Goal: Information Seeking & Learning: Learn about a topic

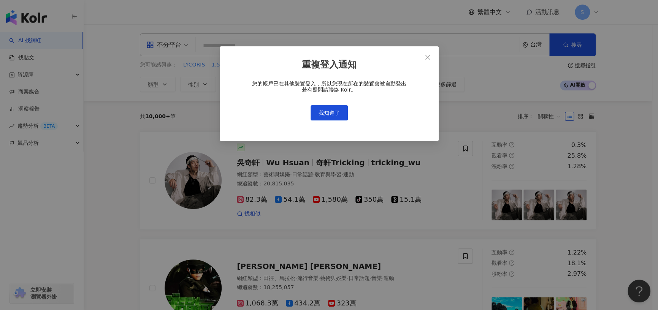
click at [238, 181] on div "重複登入通知 您的帳戶已在其他裝置登入，所以您現在所在的裝置會被自動登出 若有疑問請聯絡 Kolr。 我知道了" at bounding box center [329, 155] width 658 height 310
click at [336, 115] on span "我知道了" at bounding box center [329, 113] width 21 height 6
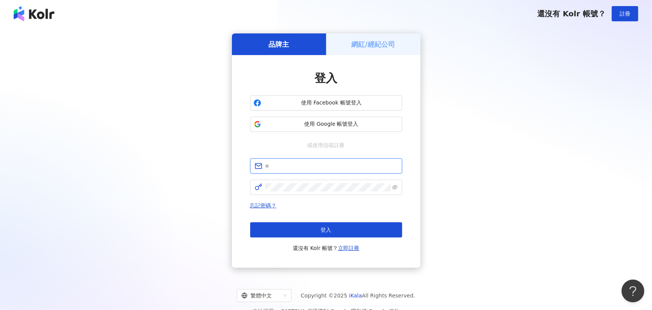
type input "**********"
click at [331, 231] on button "登入" at bounding box center [326, 229] width 152 height 15
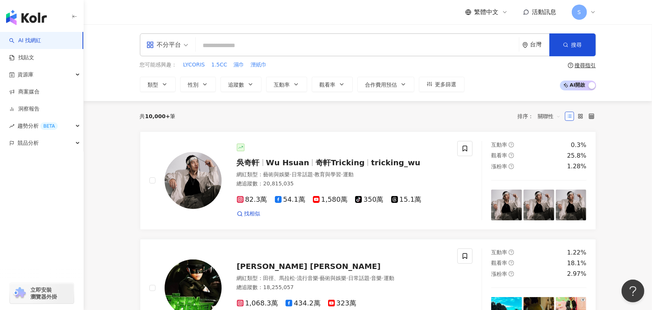
click at [239, 44] on input "search" at bounding box center [357, 45] width 317 height 14
type input "***"
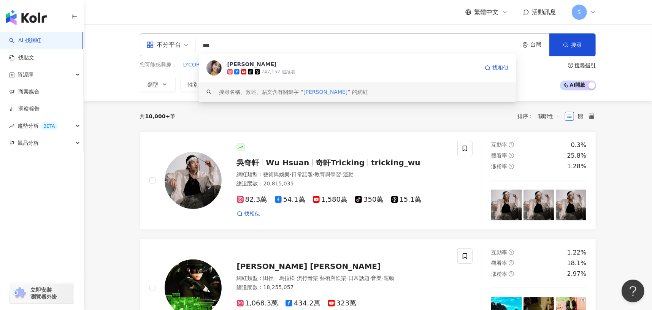
click at [276, 71] on div "747,152 追蹤者" at bounding box center [279, 72] width 34 height 6
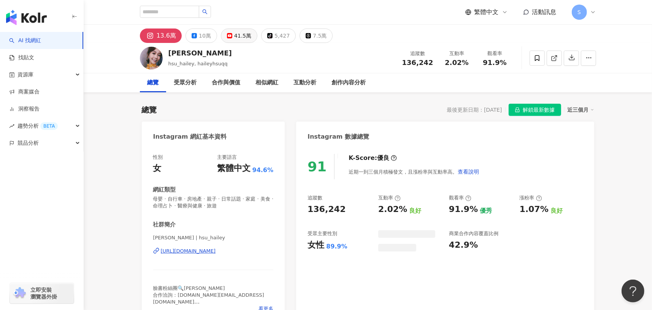
click at [237, 37] on div "41.5萬" at bounding box center [242, 35] width 17 height 11
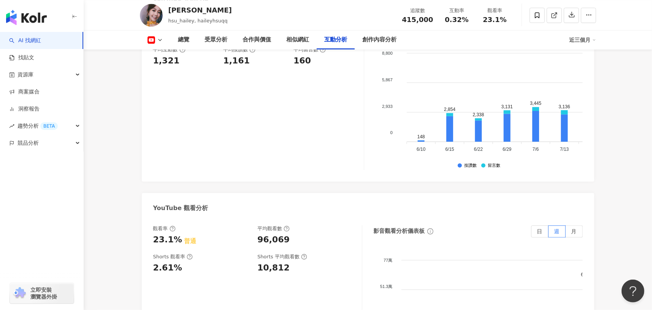
scroll to position [1301, 0]
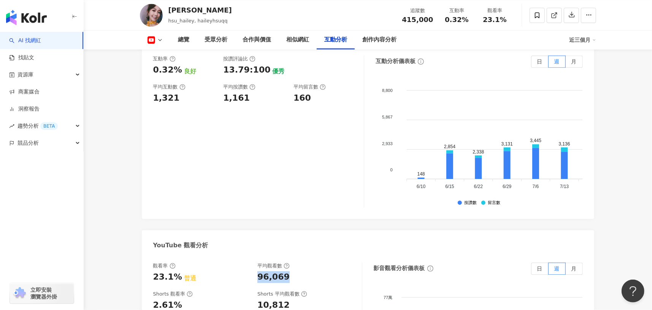
drag, startPoint x: 254, startPoint y: 257, endPoint x: 283, endPoint y: 257, distance: 28.9
click at [283, 263] on div "觀看率 23.1% 普通 平均觀看數 96,069" at bounding box center [253, 273] width 201 height 21
copy div "96,069"
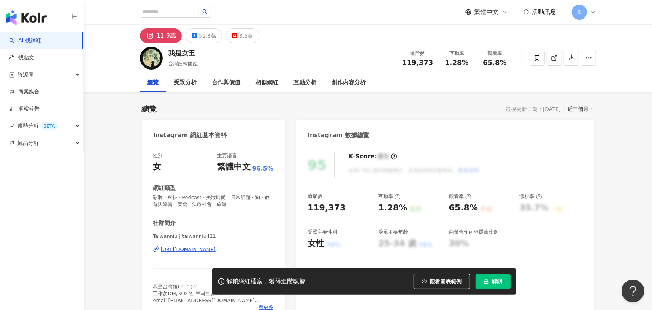
scroll to position [46, 0]
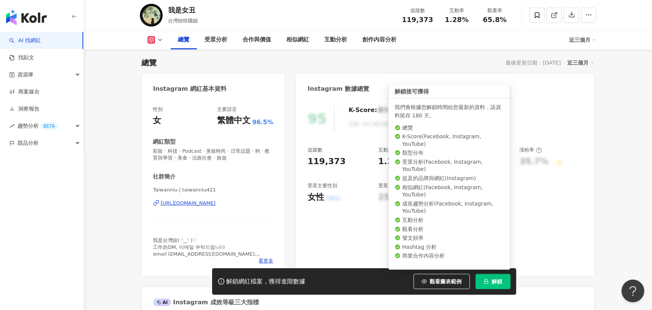
click at [479, 280] on button "解鎖" at bounding box center [493, 281] width 35 height 15
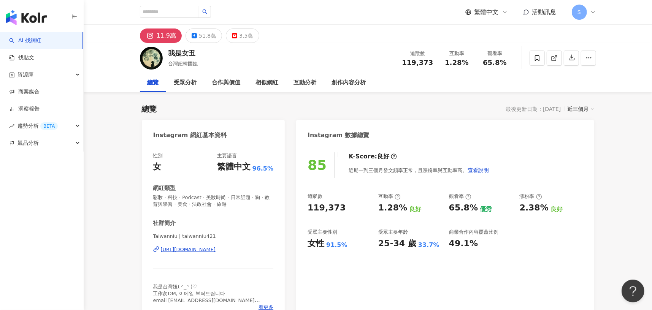
click at [241, 73] on div "合作與價值" at bounding box center [227, 82] width 44 height 19
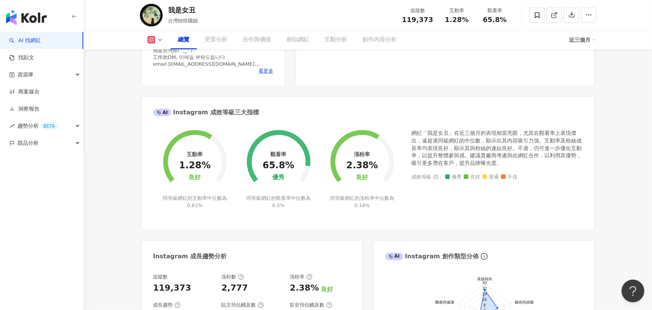
scroll to position [162, 0]
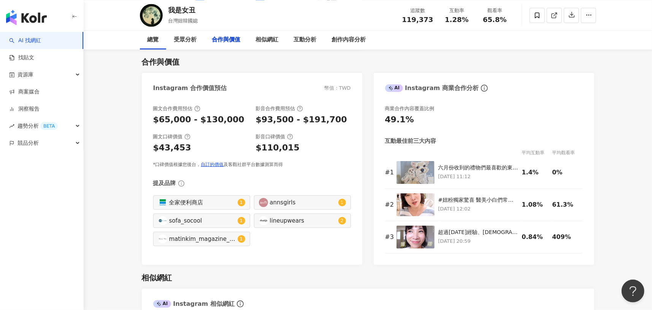
click at [235, 41] on div "合作與價值" at bounding box center [227, 39] width 44 height 19
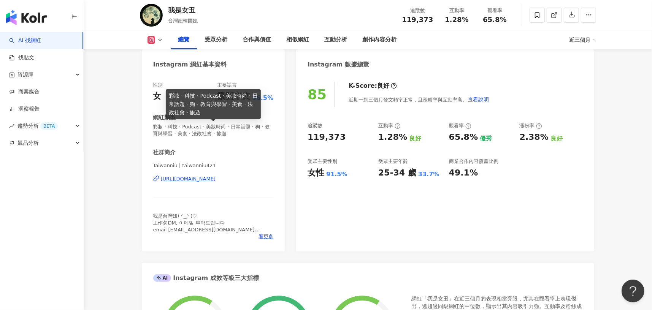
scroll to position [0, 0]
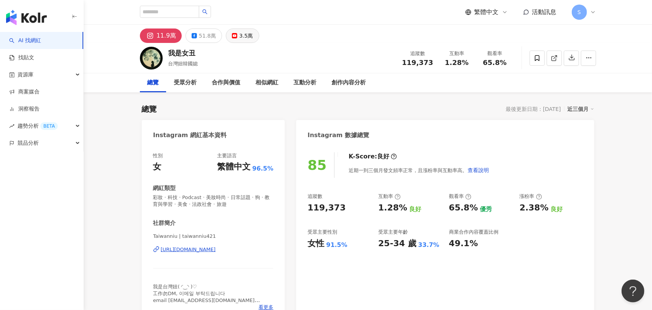
click at [239, 37] on div "3.5萬" at bounding box center [246, 35] width 14 height 11
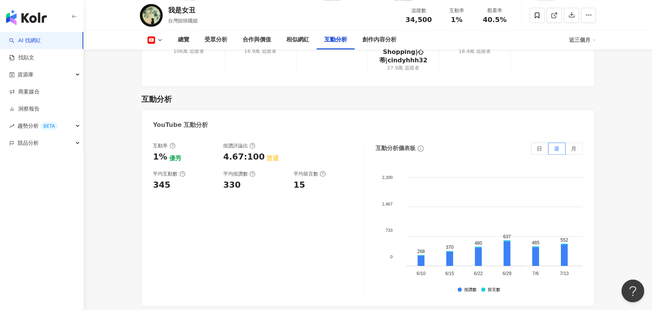
scroll to position [1330, 0]
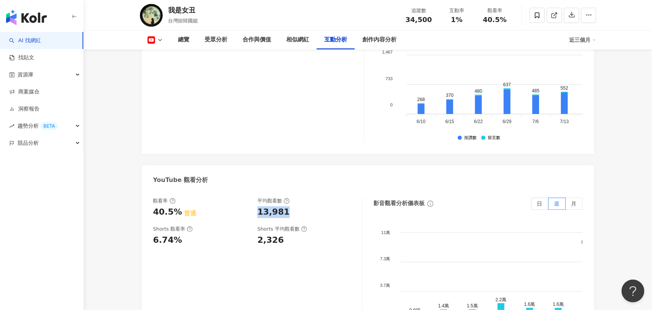
drag, startPoint x: 258, startPoint y: 201, endPoint x: 292, endPoint y: 201, distance: 33.8
click at [292, 206] on div "13,981" at bounding box center [305, 212] width 97 height 12
copy div "13,981"
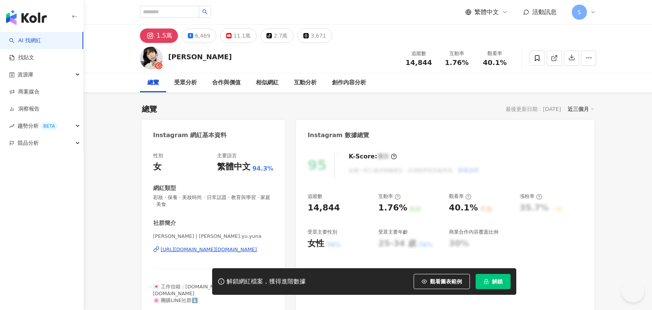
click at [171, 52] on div "Yuna悠那" at bounding box center [199, 57] width 63 height 10
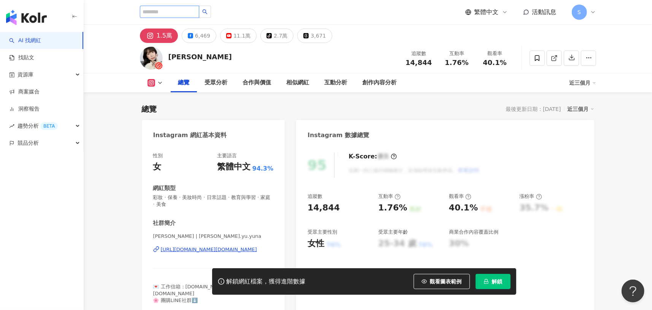
click at [172, 11] on input "search" at bounding box center [169, 12] width 59 height 12
paste input "*********"
type input "*********"
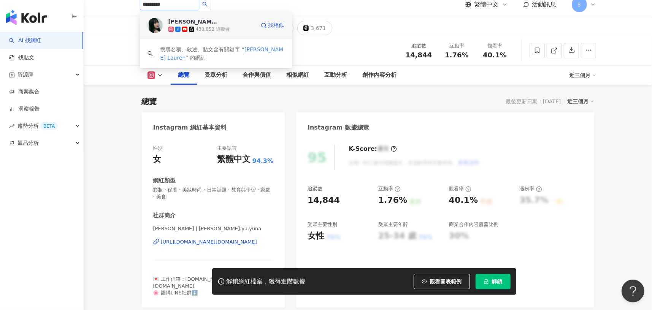
click at [236, 23] on div "蘿倫 430,852 追蹤者" at bounding box center [211, 25] width 87 height 15
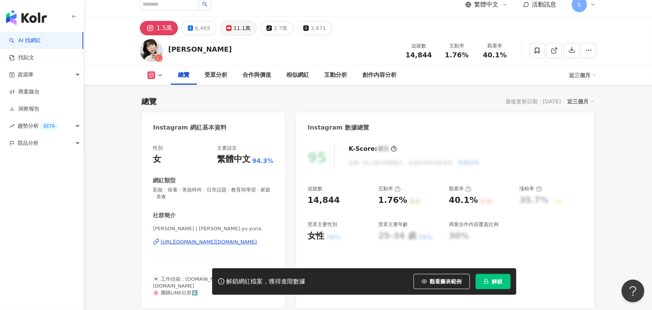
click at [226, 26] on icon at bounding box center [228, 27] width 5 height 5
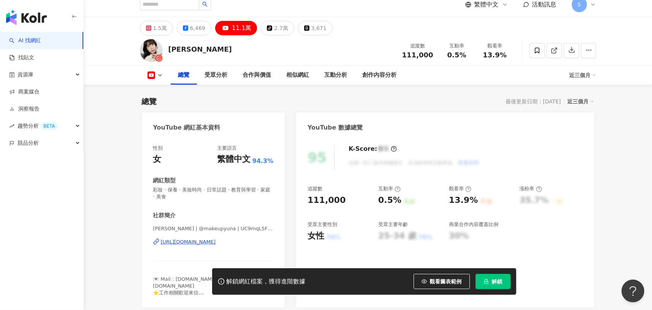
scroll to position [198, 0]
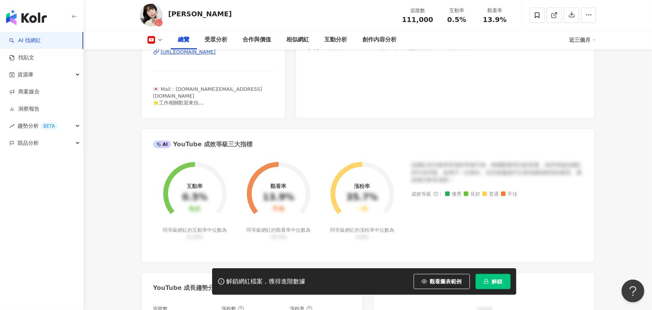
click at [510, 282] on button "解鎖" at bounding box center [493, 281] width 35 height 15
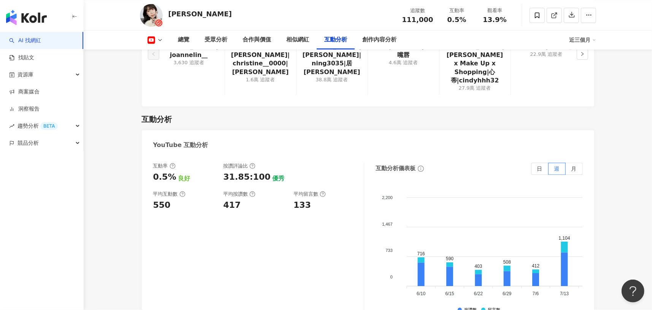
scroll to position [1406, 0]
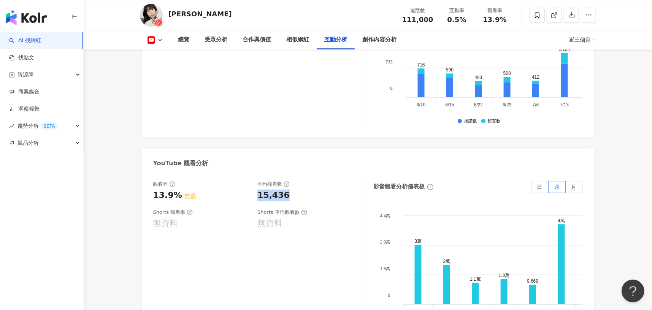
drag, startPoint x: 256, startPoint y: 174, endPoint x: 293, endPoint y: 176, distance: 36.9
click at [293, 181] on div "觀看率 13.9% 普通 平均觀看數 15,436" at bounding box center [253, 191] width 201 height 21
copy div "15,436"
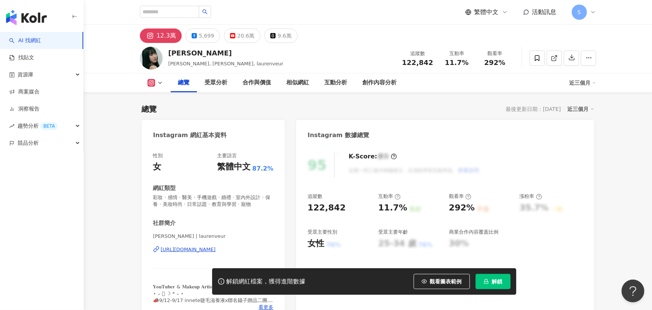
scroll to position [152, 0]
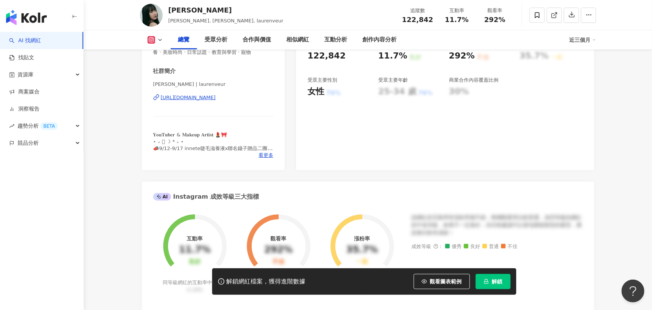
click at [497, 275] on button "解鎖" at bounding box center [493, 281] width 35 height 15
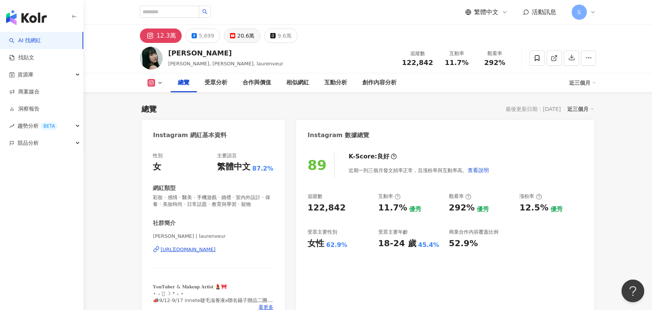
click at [239, 38] on div "20.6萬" at bounding box center [245, 35] width 17 height 11
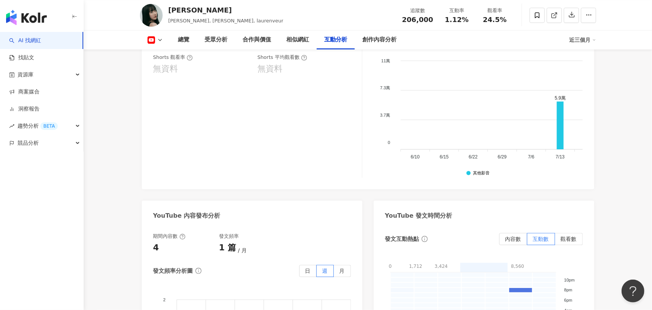
scroll to position [1406, 0]
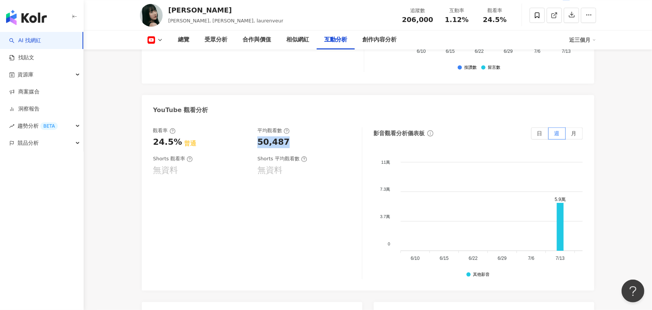
drag, startPoint x: 255, startPoint y: 121, endPoint x: 291, endPoint y: 121, distance: 36.1
click at [291, 127] on div "觀看率 24.5% 普通 平均觀看數 50,487" at bounding box center [253, 137] width 201 height 21
copy div "50,487"
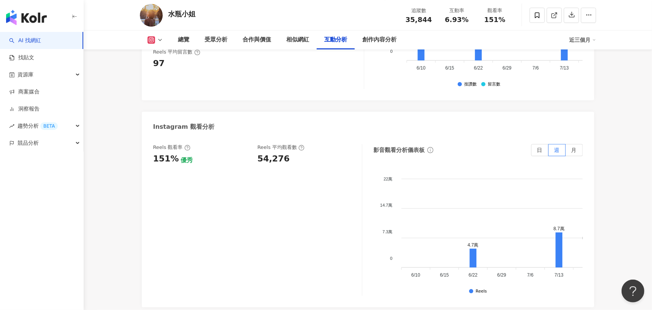
scroll to position [1795, 0]
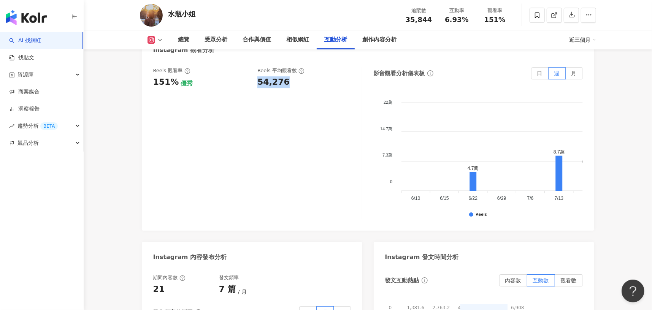
drag, startPoint x: 254, startPoint y: 56, endPoint x: 296, endPoint y: 63, distance: 42.4
click at [290, 67] on div "Reels 觀看率 151% 優秀 [PERSON_NAME] 平均觀看數 54,276" at bounding box center [253, 77] width 201 height 21
copy div "54,276"
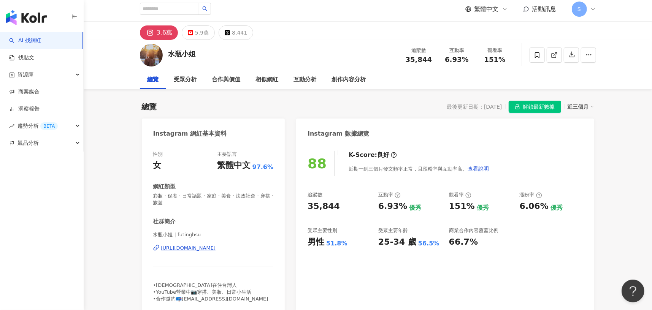
scroll to position [0, 0]
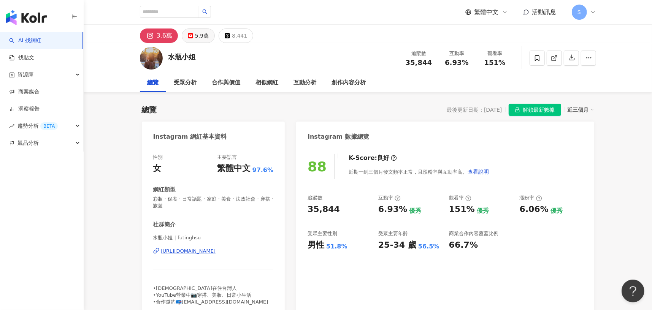
click at [198, 32] on div "5.9萬" at bounding box center [202, 35] width 14 height 11
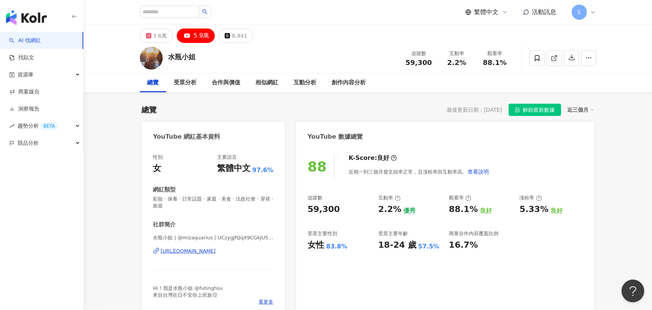
click at [304, 123] on div "YouTube 數據總覽" at bounding box center [445, 134] width 298 height 25
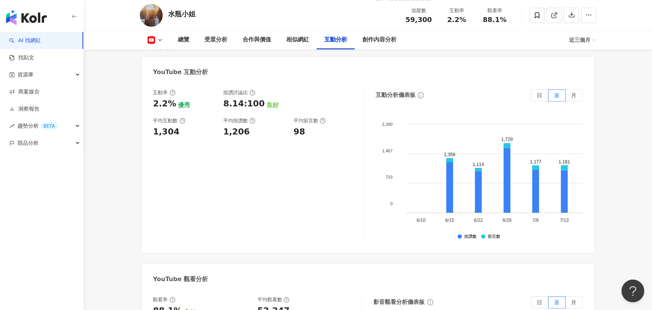
scroll to position [1444, 0]
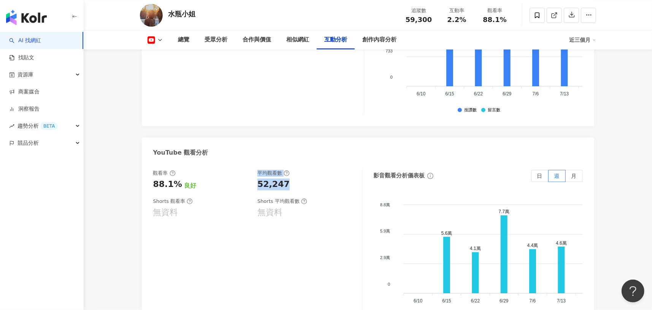
drag, startPoint x: 253, startPoint y: 161, endPoint x: 293, endPoint y: 159, distance: 40.3
click at [293, 170] on div "觀看率 88.1% 良好 平均觀看數 52,247" at bounding box center [253, 180] width 201 height 21
drag, startPoint x: 300, startPoint y: 168, endPoint x: 272, endPoint y: 165, distance: 28.3
click at [300, 179] on div "52,247" at bounding box center [305, 185] width 97 height 12
click at [258, 179] on div "52,247" at bounding box center [273, 185] width 32 height 12
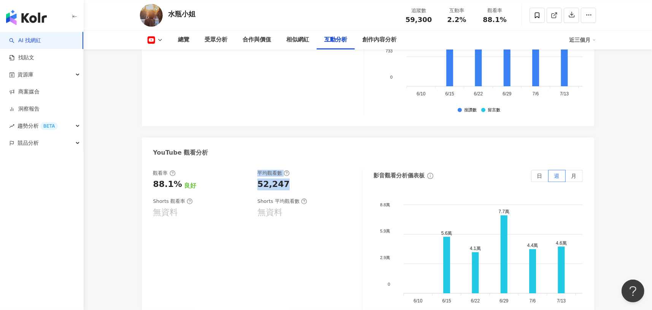
click at [242, 179] on div "88.1% 良好" at bounding box center [201, 185] width 97 height 12
drag, startPoint x: 254, startPoint y: 164, endPoint x: 290, endPoint y: 167, distance: 36.2
click at [290, 170] on div "觀看率 88.1% 良好 平均觀看數 52,247" at bounding box center [253, 180] width 201 height 21
copy div "52,247"
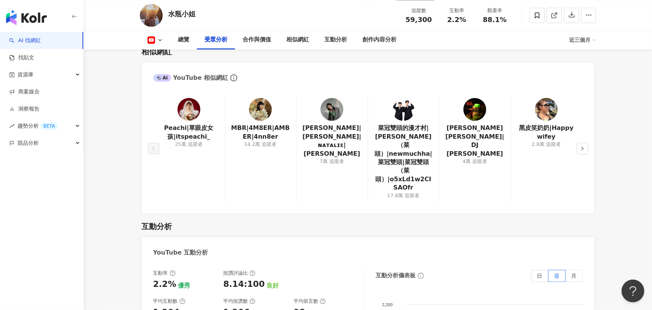
scroll to position [874, 0]
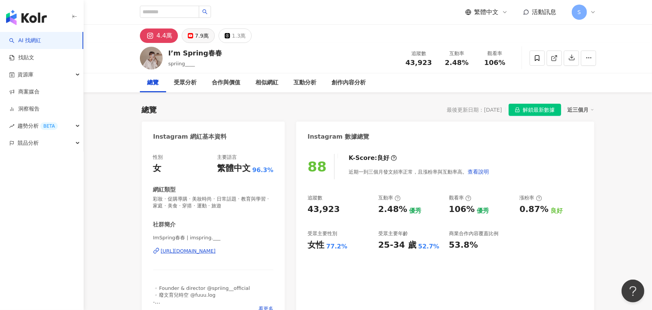
click at [192, 38] on button "7.9萬" at bounding box center [198, 36] width 33 height 14
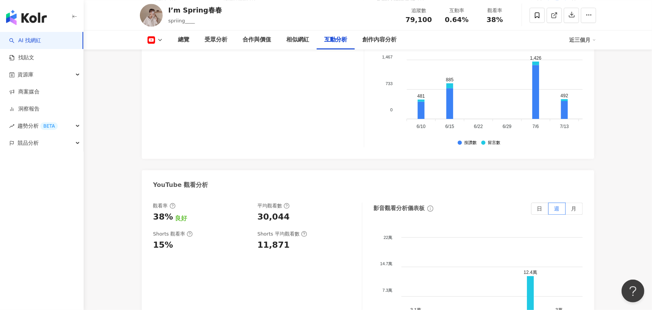
scroll to position [1368, 0]
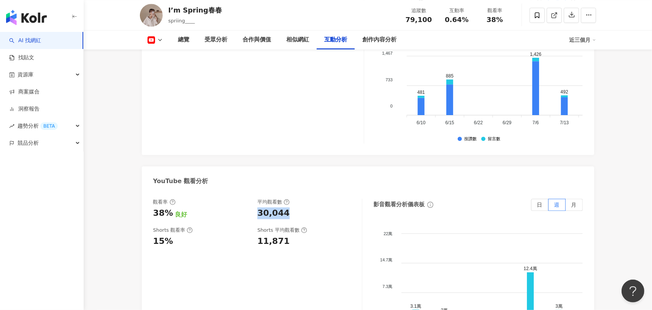
drag, startPoint x: 255, startPoint y: 203, endPoint x: 288, endPoint y: 204, distance: 33.5
click at [288, 204] on div "觀看率 38% 良好 平均觀看數 30,044" at bounding box center [253, 209] width 201 height 21
copy div "30,044"
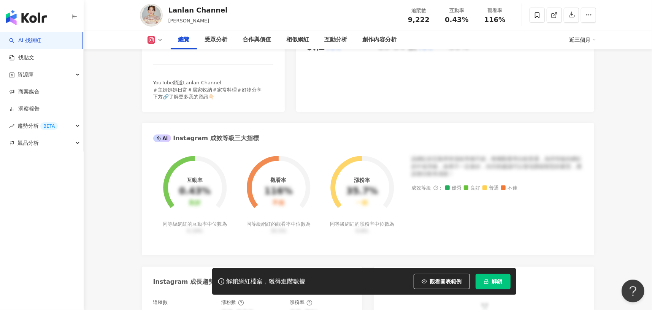
scroll to position [198, 0]
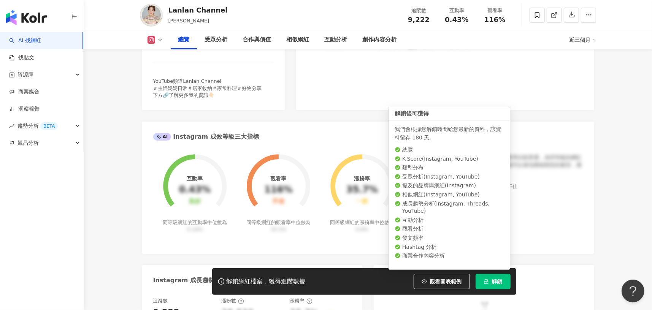
click at [484, 281] on icon "lock" at bounding box center [486, 281] width 5 height 5
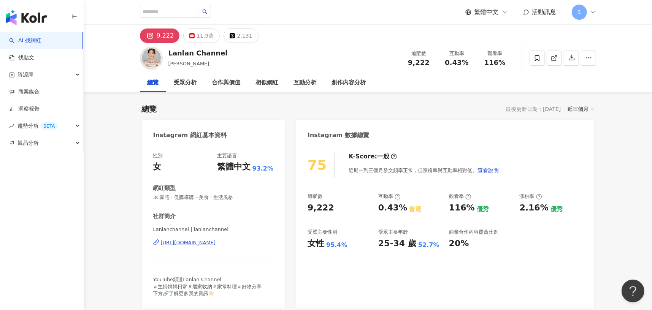
click at [189, 26] on div "9,222 11.9萬 2,131" at bounding box center [368, 34] width 487 height 18
click at [197, 35] on div "11.9萬" at bounding box center [205, 35] width 17 height 11
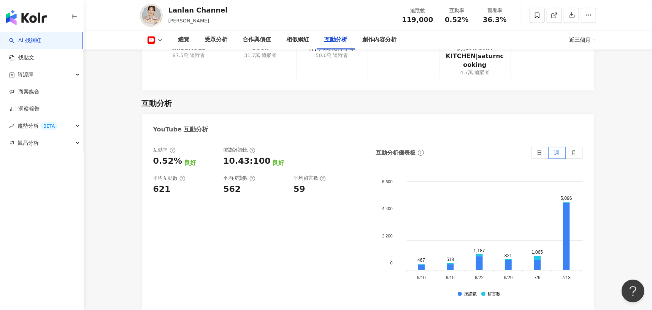
scroll to position [1330, 0]
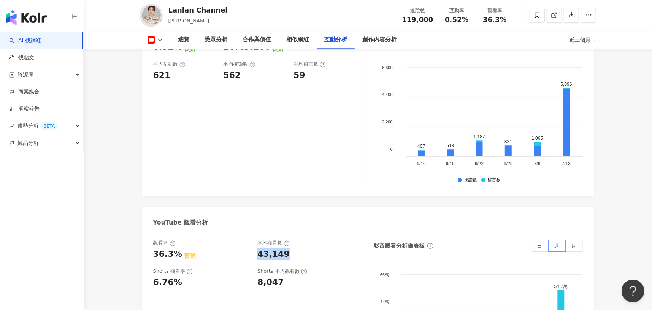
drag, startPoint x: 254, startPoint y: 233, endPoint x: 290, endPoint y: 234, distance: 35.7
click at [290, 240] on div "觀看率 36.3% 普通 平均觀看數 43,149" at bounding box center [253, 250] width 201 height 21
copy div "43,149"
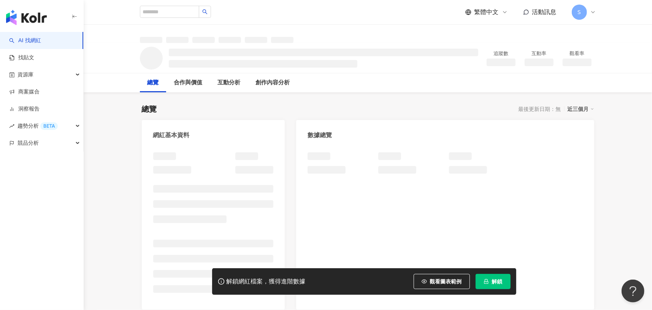
click at [499, 286] on button "解鎖" at bounding box center [493, 281] width 35 height 15
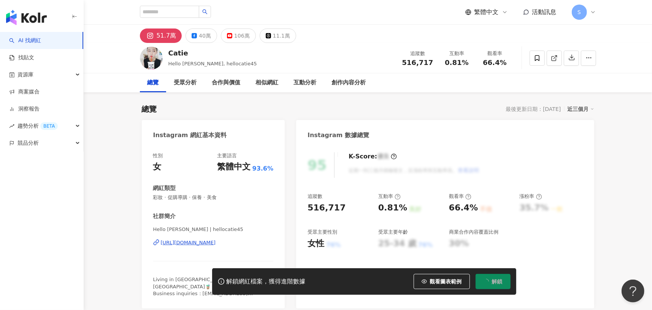
scroll to position [46, 0]
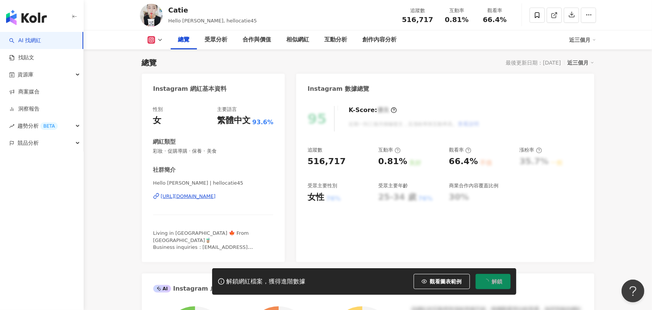
drag, startPoint x: 387, startPoint y: 229, endPoint x: 479, endPoint y: 276, distance: 103.4
click at [387, 229] on div "95 K-Score : 優良 近期一到三個月積極發文，且漲粉率與互動率高。 查看說明 追蹤數 516,717 互動率 0.81% 良好 觀看率 66.4% …" at bounding box center [445, 180] width 298 height 164
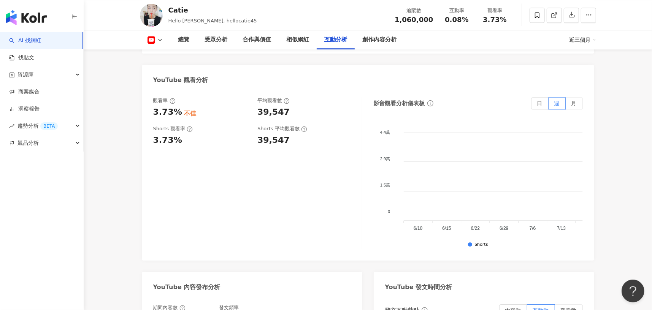
scroll to position [1406, 0]
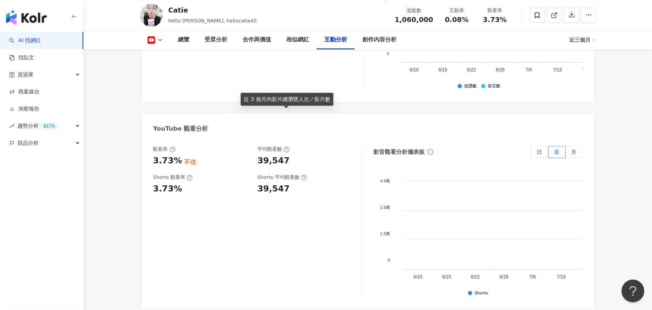
click at [288, 147] on circle at bounding box center [286, 149] width 5 height 5
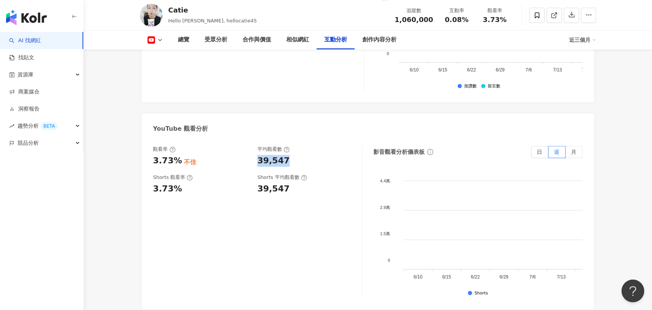
drag, startPoint x: 255, startPoint y: 124, endPoint x: 298, endPoint y: 126, distance: 42.6
click at [298, 146] on div "觀看率 3.73% 不佳 平均觀看數 39,547" at bounding box center [253, 156] width 201 height 21
copy div "39,547"
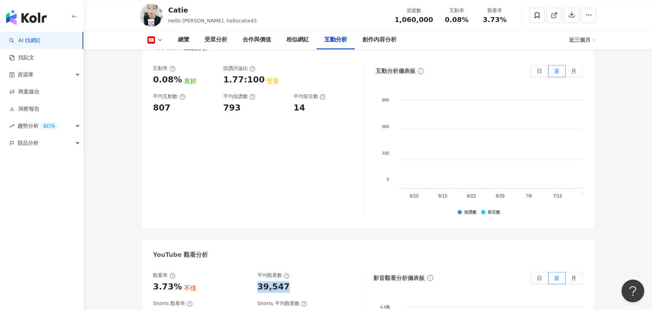
scroll to position [1064, 0]
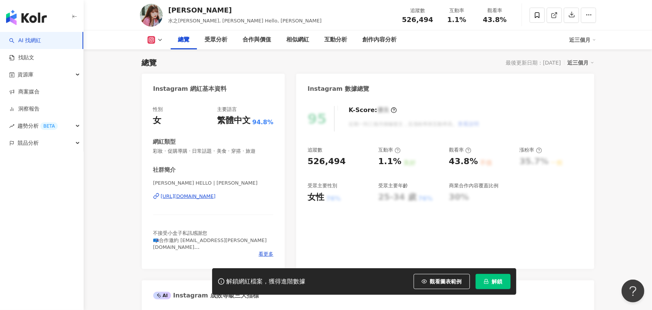
click at [490, 287] on button "解鎖" at bounding box center [493, 281] width 35 height 15
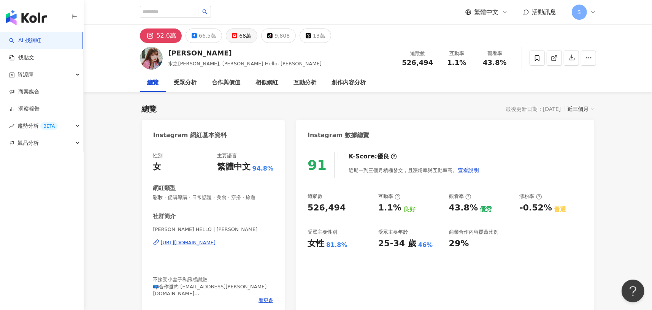
click at [242, 35] on div "68萬" at bounding box center [245, 35] width 12 height 11
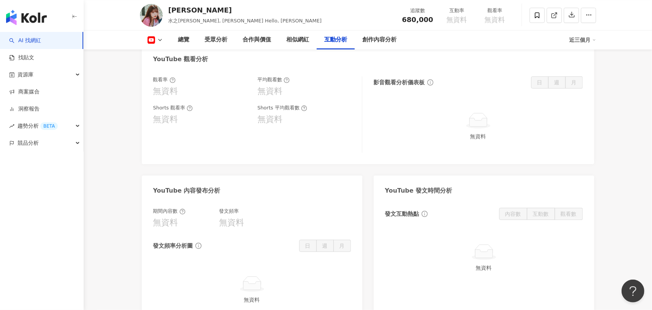
scroll to position [1254, 0]
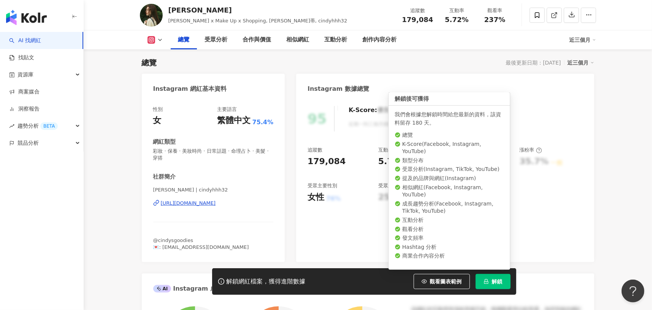
click at [490, 276] on button "解鎖" at bounding box center [493, 281] width 35 height 15
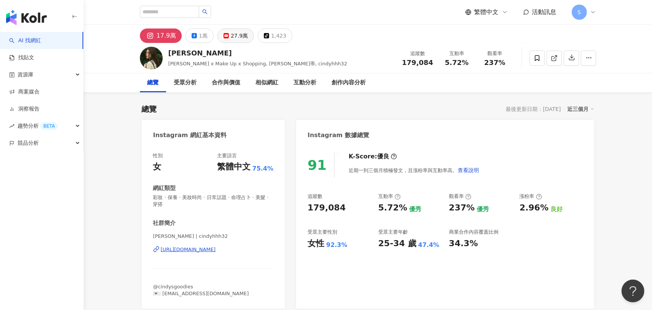
click at [238, 34] on div "27.9萬" at bounding box center [239, 35] width 17 height 11
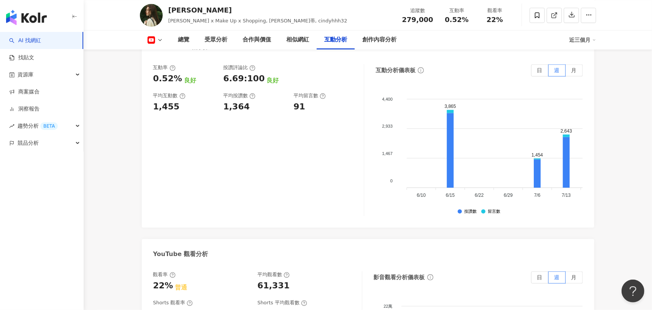
scroll to position [1368, 0]
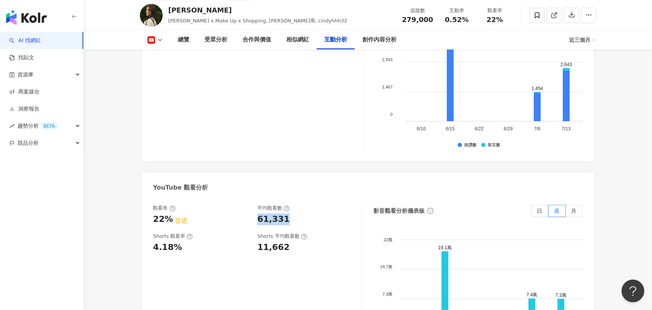
drag, startPoint x: 257, startPoint y: 192, endPoint x: 292, endPoint y: 194, distance: 35.5
click at [292, 214] on div "61,331" at bounding box center [305, 220] width 97 height 12
copy div "61,331"
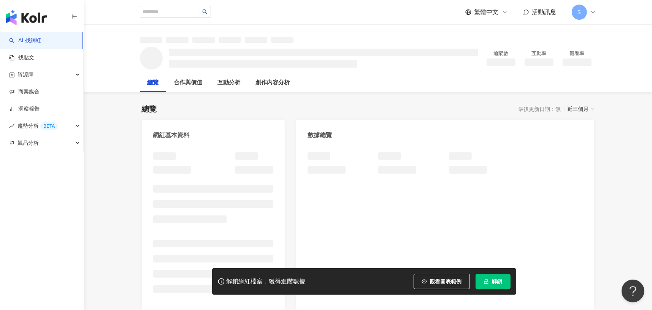
click at [490, 281] on button "解鎖" at bounding box center [493, 281] width 35 height 15
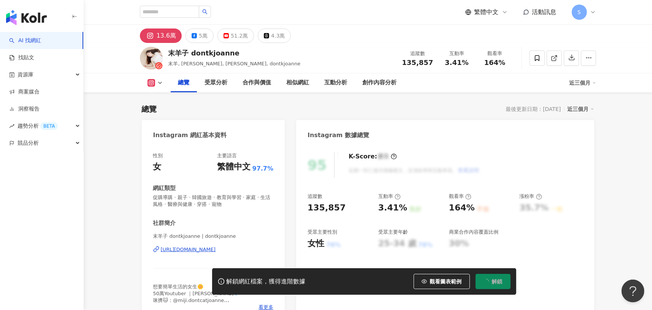
scroll to position [46, 0]
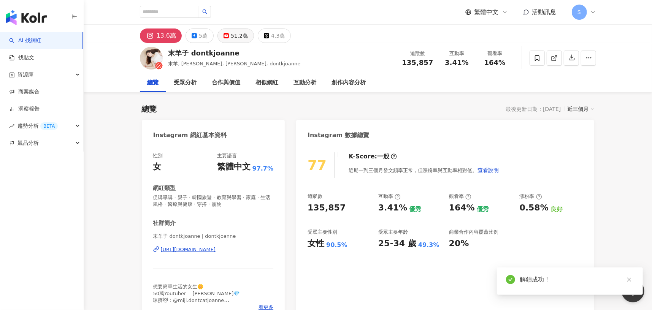
click at [228, 38] on button "51.2萬" at bounding box center [235, 36] width 36 height 14
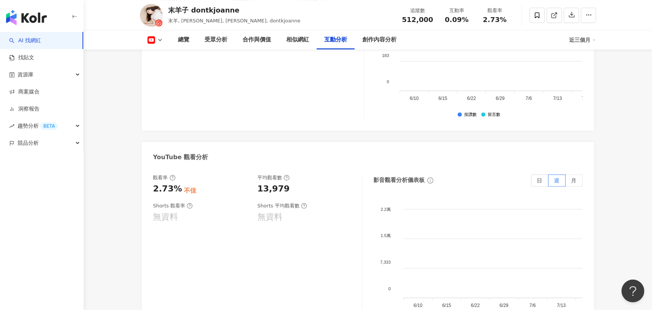
scroll to position [1368, 0]
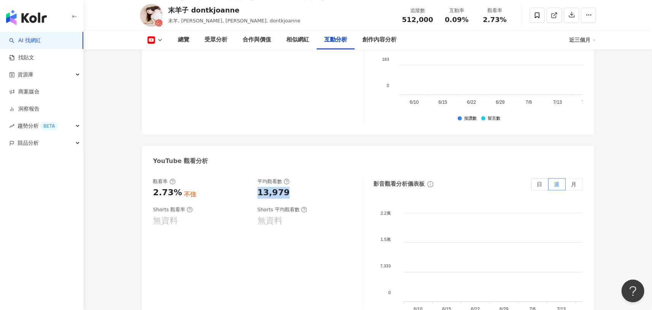
drag, startPoint x: 255, startPoint y: 146, endPoint x: 291, endPoint y: 148, distance: 35.8
click at [291, 178] on div "觀看率 2.73% 不佳 平均觀看數 13,979" at bounding box center [253, 188] width 201 height 21
copy div "13,979"
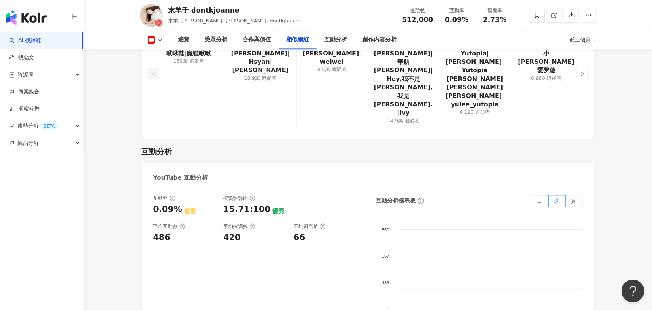
scroll to position [1102, 0]
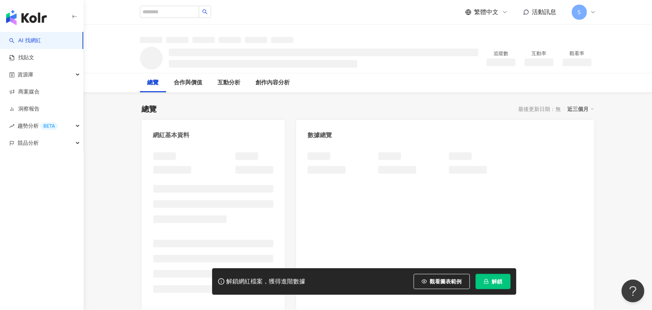
click at [507, 279] on button "解鎖" at bounding box center [493, 281] width 35 height 15
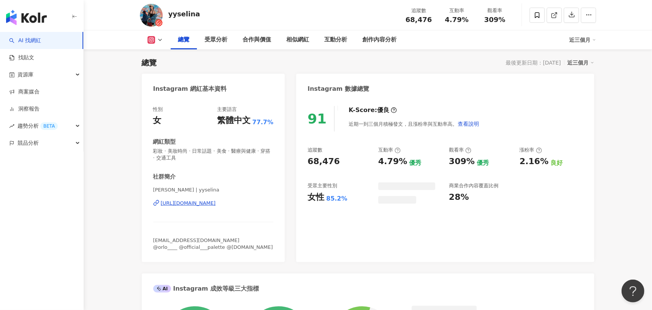
scroll to position [14, 0]
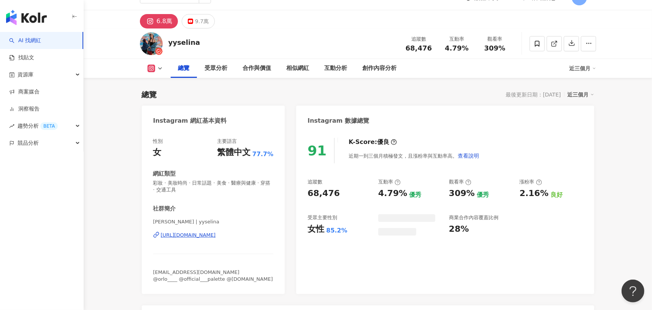
click at [201, 29] on button "9.7萬" at bounding box center [198, 21] width 33 height 14
click at [204, 27] on div "9.7萬" at bounding box center [202, 21] width 14 height 11
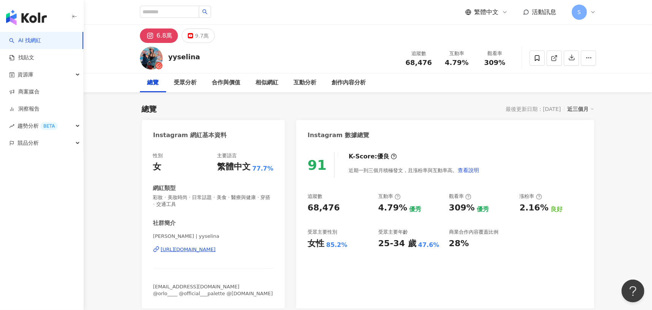
click at [197, 35] on div "9.7萬" at bounding box center [202, 35] width 14 height 11
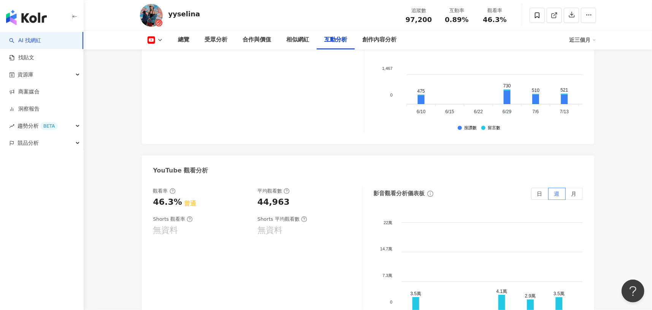
scroll to position [1406, 0]
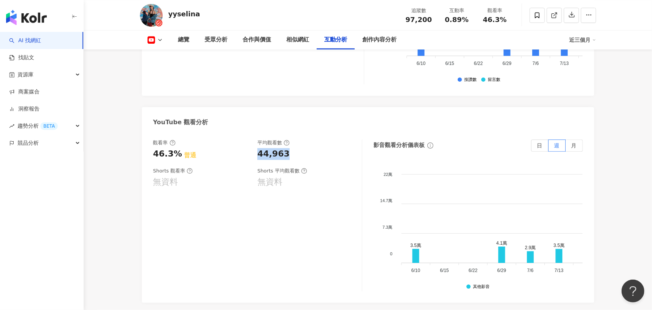
drag, startPoint x: 258, startPoint y: 135, endPoint x: 297, endPoint y: 136, distance: 38.4
click at [297, 148] on div "44,963" at bounding box center [305, 154] width 97 height 12
copy div "44,963"
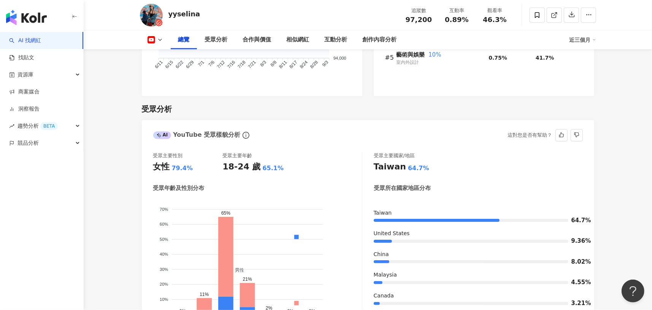
scroll to position [608, 0]
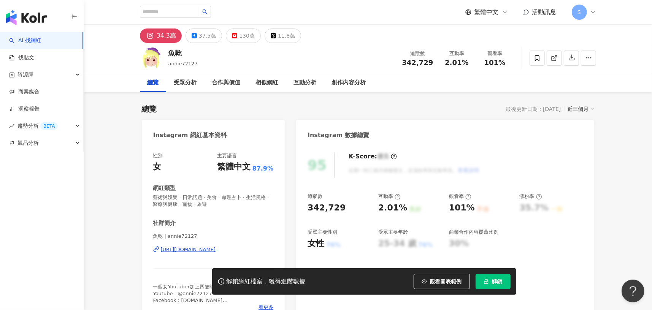
click at [506, 281] on button "解鎖" at bounding box center [493, 281] width 35 height 15
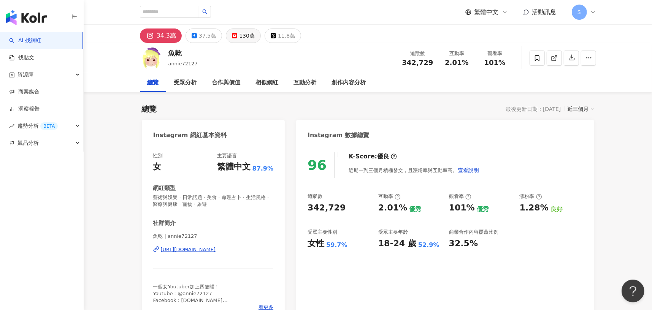
click at [239, 36] on div "130萬" at bounding box center [247, 35] width 16 height 11
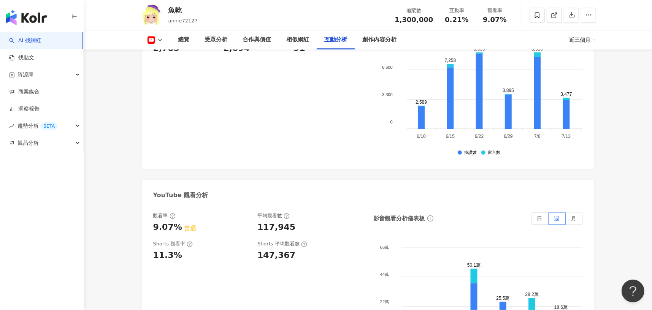
scroll to position [1330, 0]
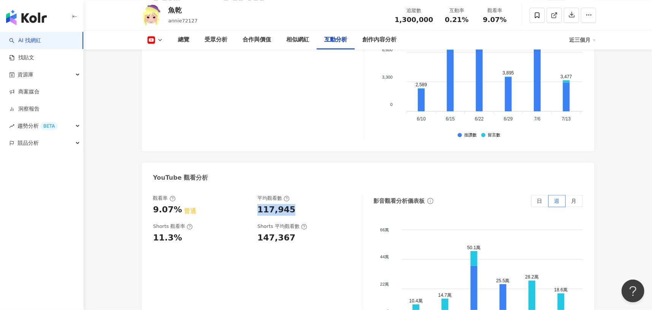
drag, startPoint x: 255, startPoint y: 189, endPoint x: 293, endPoint y: 192, distance: 38.5
click at [293, 195] on div "觀看率 9.07% 普通 平均觀看數 117,945" at bounding box center [253, 205] width 201 height 21
copy div "117,945"
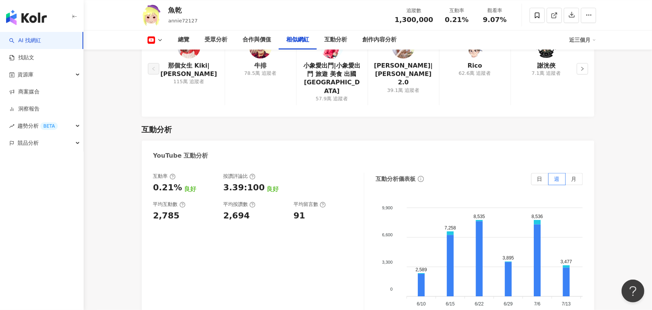
scroll to position [1140, 0]
